Goal: Transaction & Acquisition: Purchase product/service

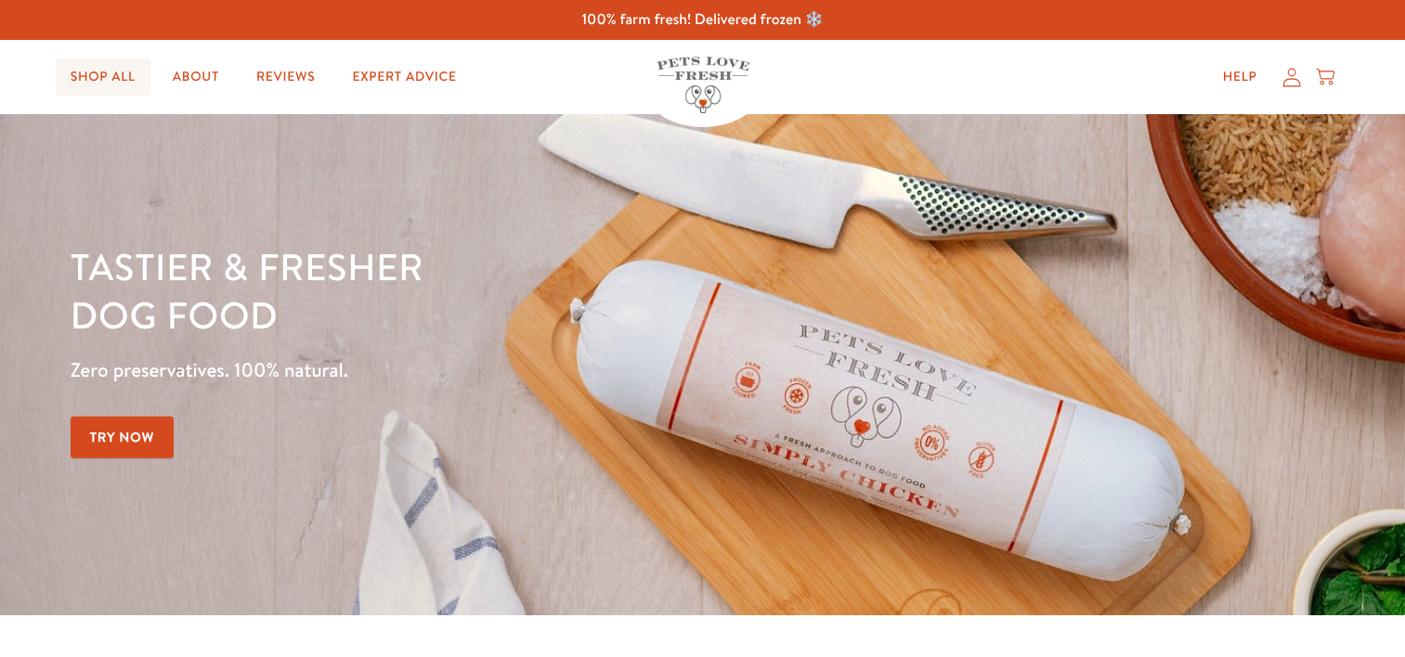
click at [94, 82] on link "Shop All" at bounding box center [103, 76] width 95 height 37
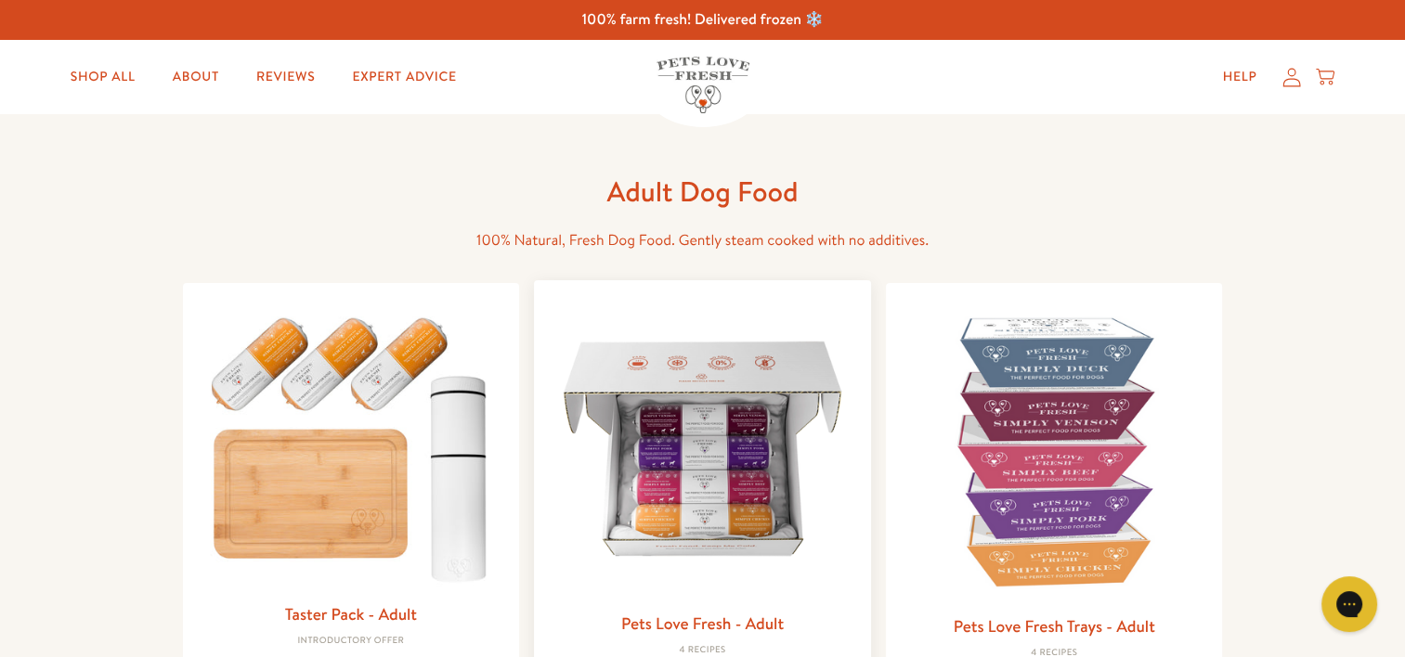
click at [669, 512] on img at bounding box center [702, 448] width 307 height 307
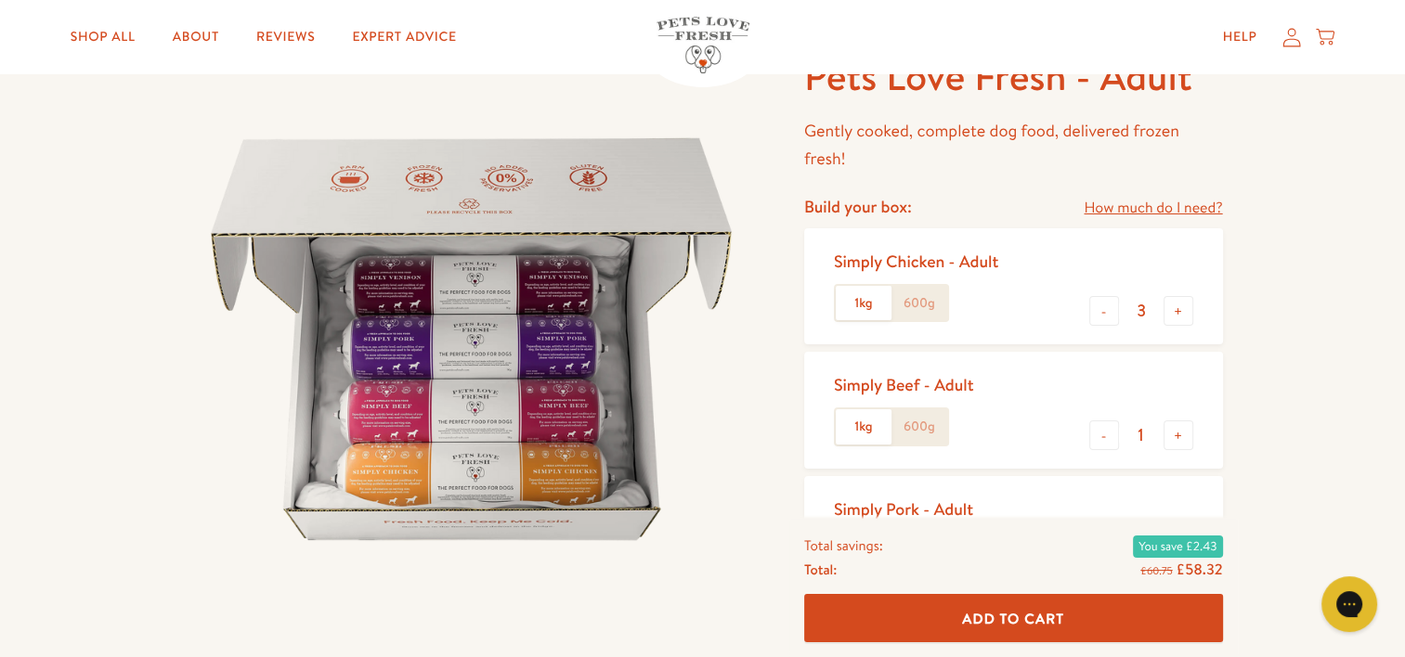
scroll to position [119, 0]
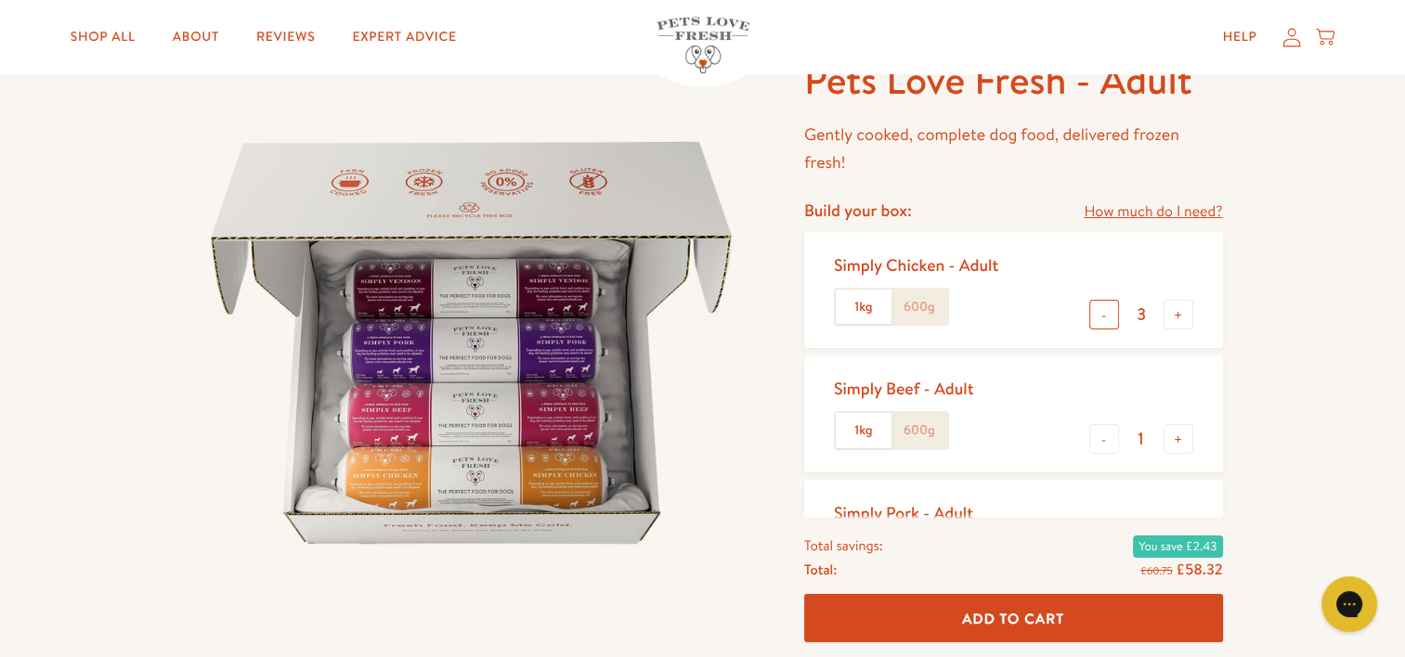
click at [1105, 314] on button "-" at bounding box center [1104, 315] width 30 height 30
type input "1"
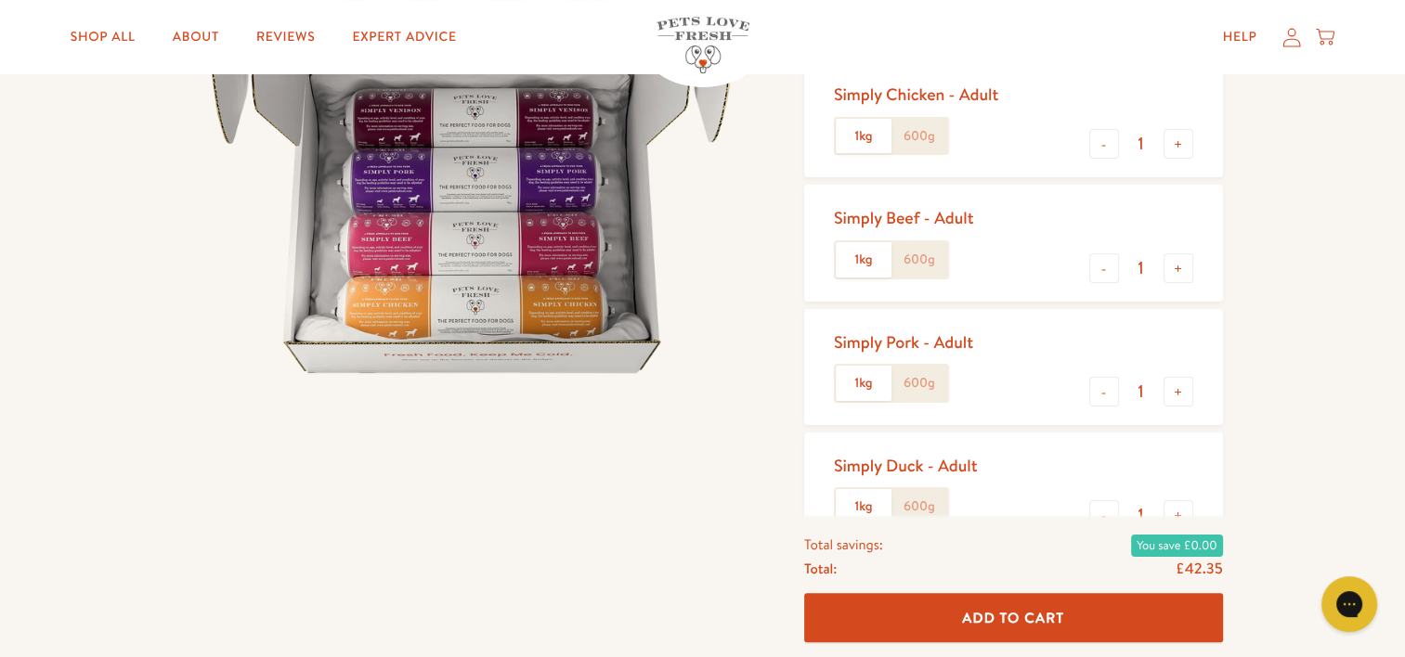
scroll to position [292, 0]
click at [1178, 389] on button "+" at bounding box center [1178, 390] width 30 height 30
type input "2"
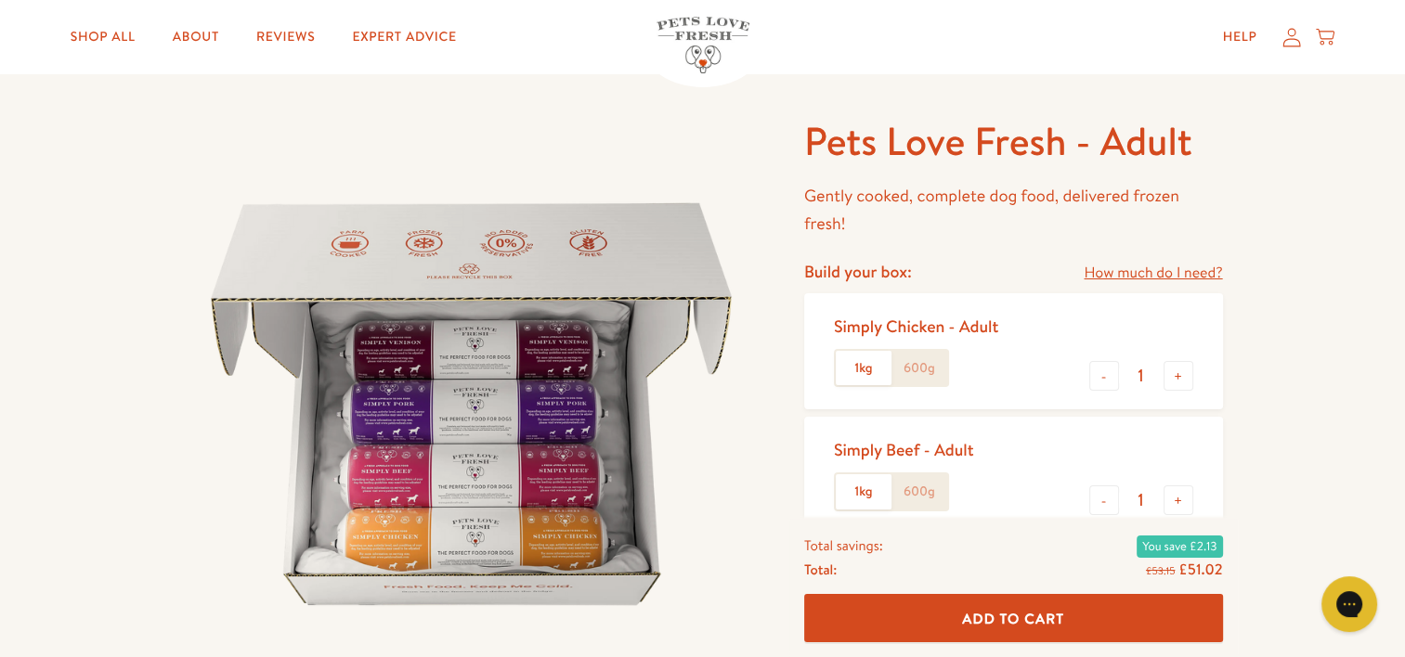
scroll to position [48, 0]
